Goal: Find specific page/section: Find specific page/section

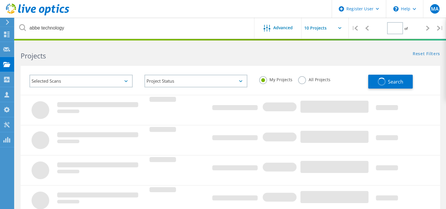
type input "1"
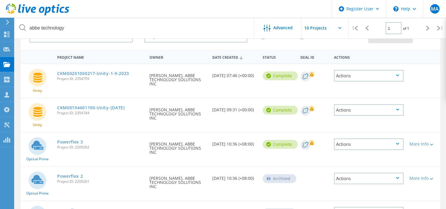
scroll to position [51, 0]
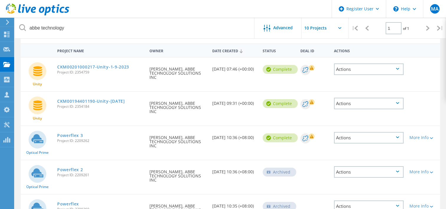
drag, startPoint x: 91, startPoint y: 139, endPoint x: 75, endPoint y: 142, distance: 15.5
click at [75, 142] on span "Project ID: 2209262" at bounding box center [100, 141] width 86 height 4
copy span "2209262"
click at [74, 134] on link "Powerflex 3" at bounding box center [70, 135] width 26 height 4
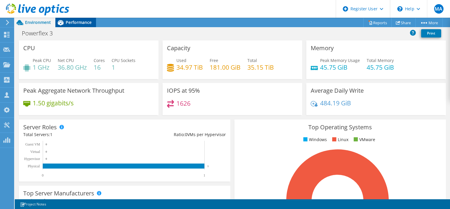
click at [74, 20] on span "Performance" at bounding box center [79, 22] width 26 height 6
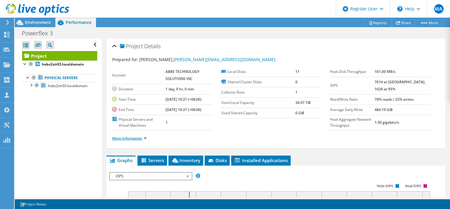
click at [140, 136] on link "More Information" at bounding box center [129, 138] width 34 height 5
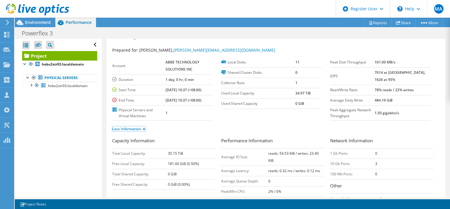
scroll to position [27, 0]
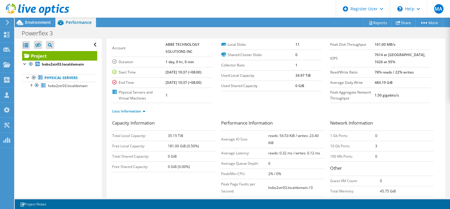
click at [232, 101] on section "Account ABBE TECHNOLOGY SOLUTIONS INC Duration 1 day, 0 hr, 0 min Start Time [D…" at bounding box center [221, 71] width 218 height 63
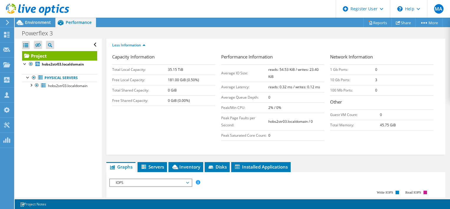
scroll to position [65, 0]
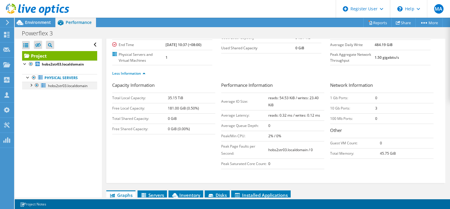
click at [33, 84] on div at bounding box center [31, 85] width 6 height 6
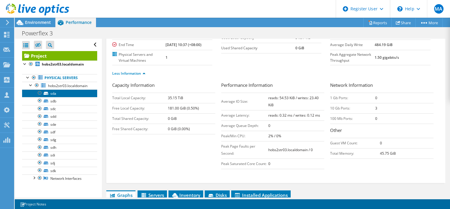
click at [51, 95] on link "sda" at bounding box center [59, 93] width 75 height 8
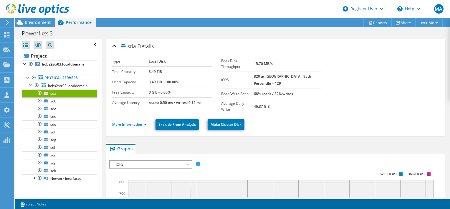
scroll to position [0, 0]
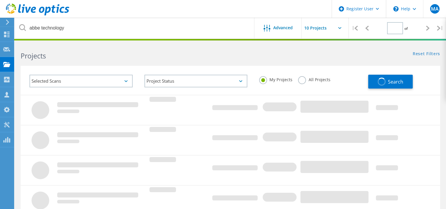
type input "1"
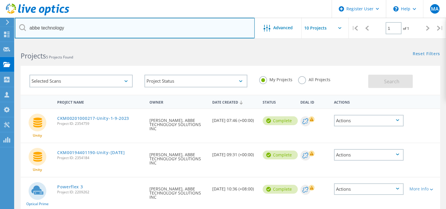
click at [129, 27] on input "abbe technology" at bounding box center [135, 28] width 240 height 21
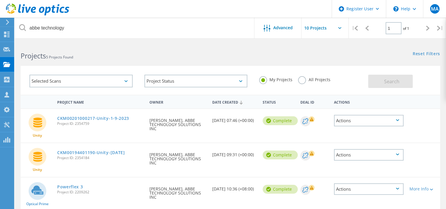
click at [301, 82] on label "All Projects" at bounding box center [314, 79] width 32 height 6
click at [0, 0] on input "All Projects" at bounding box center [0, 0] width 0 height 0
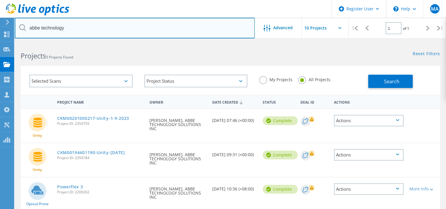
click at [195, 27] on input "abbe technology" at bounding box center [135, 28] width 240 height 21
paste input "2738133"
type input "2738133"
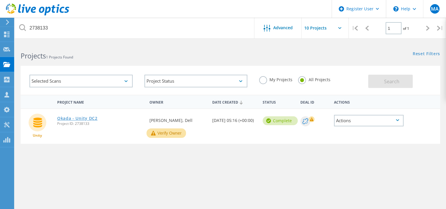
click at [80, 119] on link "Okada - Unity DC2" at bounding box center [77, 118] width 40 height 4
